Goal: Task Accomplishment & Management: Use online tool/utility

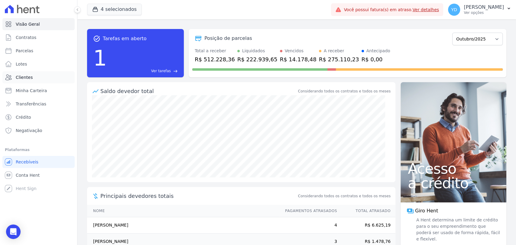
drag, startPoint x: 0, startPoint y: 0, endPoint x: 48, endPoint y: 83, distance: 96.1
click at [48, 83] on link "Clientes" at bounding box center [38, 77] width 72 height 12
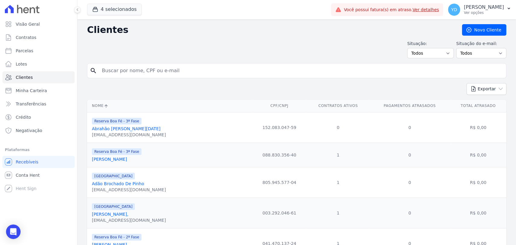
click at [417, 55] on select "Todos Adimplentes Inadimplentes" at bounding box center [430, 53] width 47 height 10
select select "overdue"
click at [409, 48] on select "Todos Adimplentes Inadimplentes" at bounding box center [430, 53] width 47 height 10
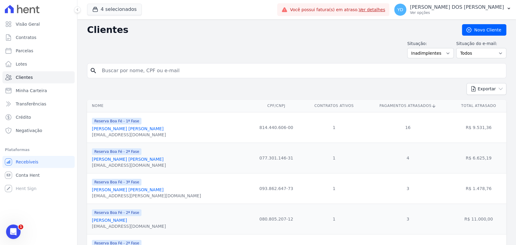
click at [145, 74] on input "search" at bounding box center [300, 71] width 405 height 12
paste input "Leharte [PERSON_NAME]"
type input "Leharte [PERSON_NAME]"
click at [138, 43] on div "Situação: Todos Adimplentes Inadimplentes Situação do e-mail: Todos Confirmado …" at bounding box center [296, 49] width 419 height 18
click at [167, 71] on input "Leharte [PERSON_NAME]" at bounding box center [300, 71] width 405 height 12
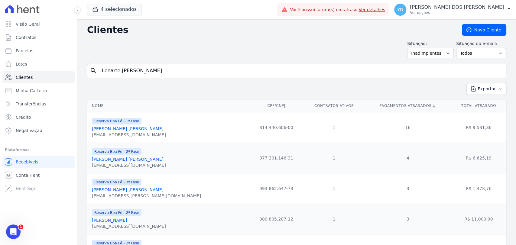
click at [166, 92] on div "Exportar PDF CSV Dimob 2024" at bounding box center [296, 91] width 419 height 17
click at [424, 49] on select "Todos Adimplentes Inadimplentes" at bounding box center [430, 53] width 47 height 10
select select "all"
click at [409, 48] on select "Todos Adimplentes Inadimplentes" at bounding box center [430, 53] width 47 height 10
